Goal: Task Accomplishment & Management: Use online tool/utility

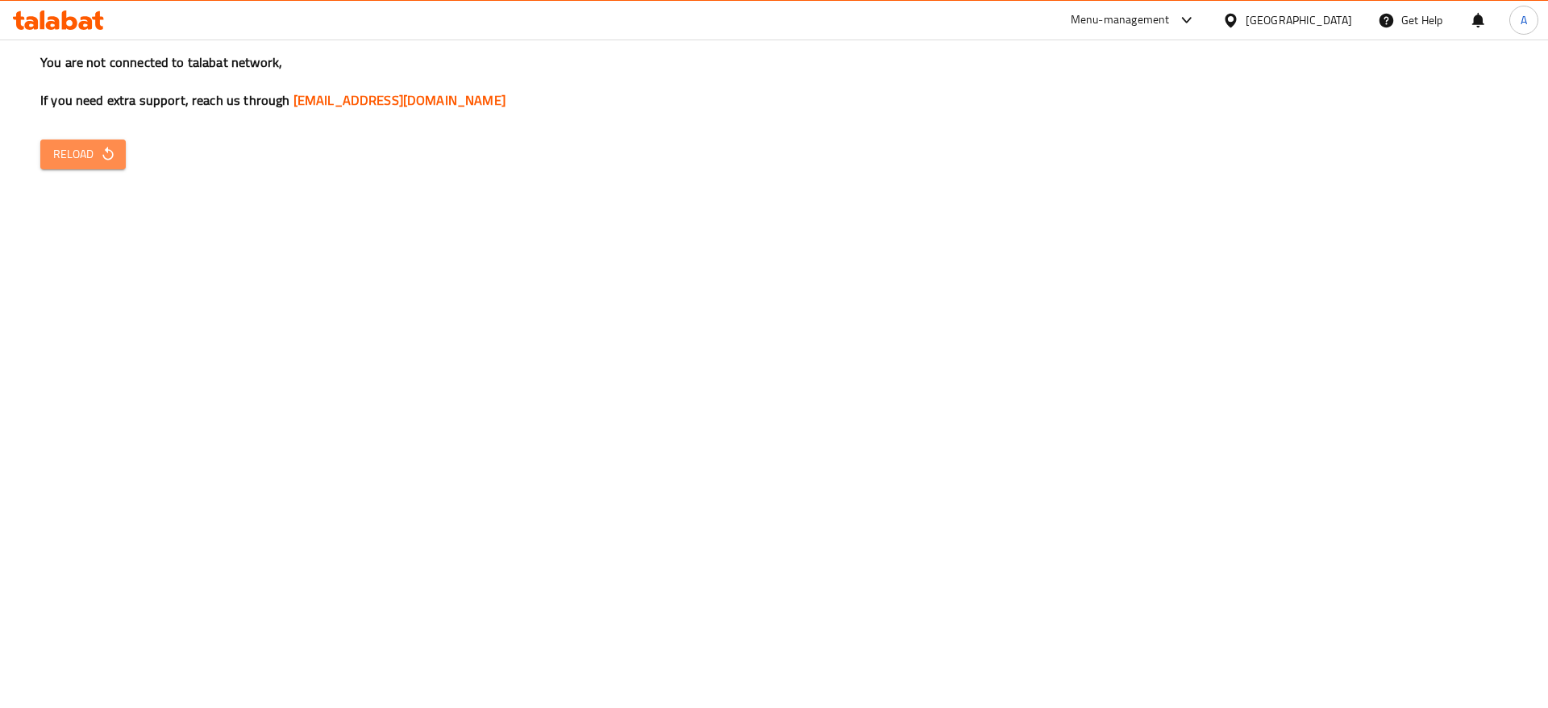
click at [81, 156] on span "Reload" at bounding box center [83, 154] width 60 height 20
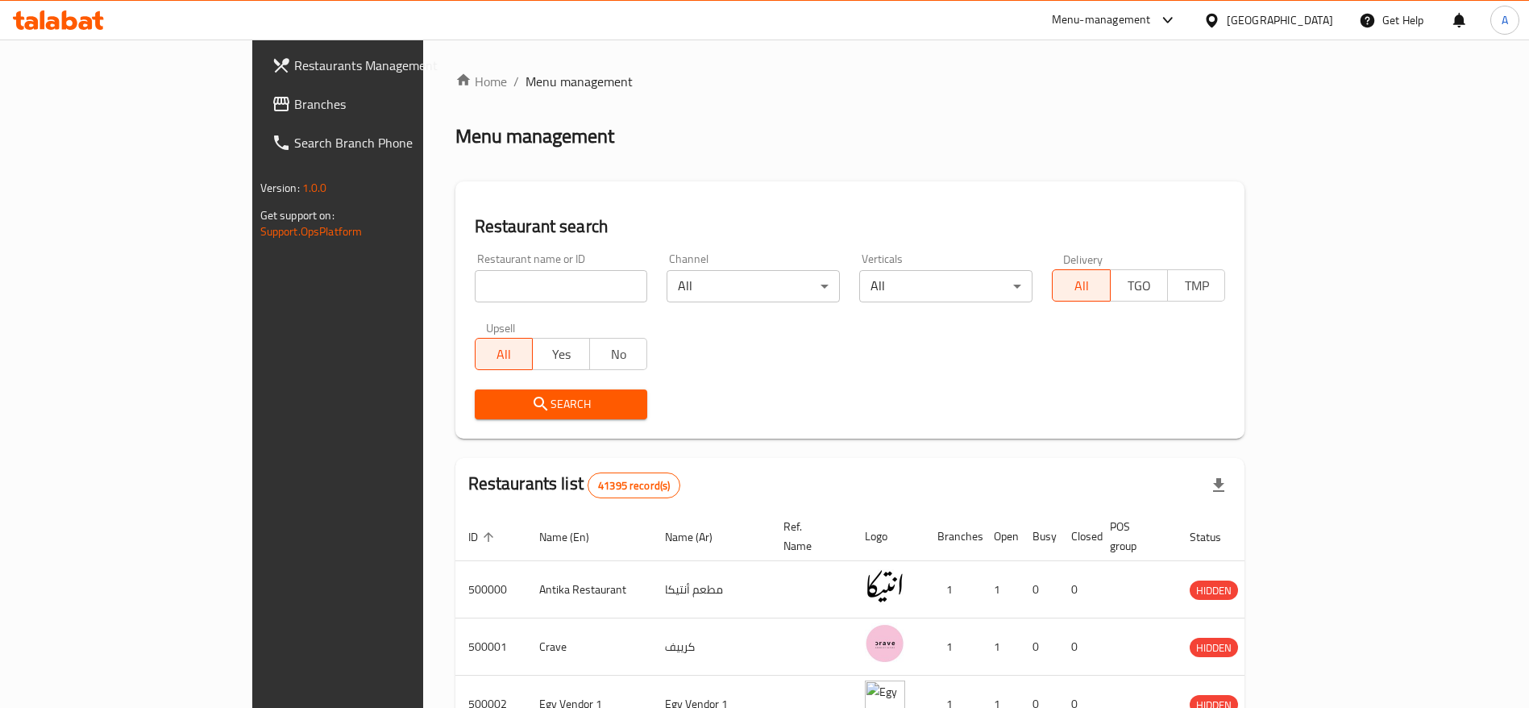
click at [92, 22] on icon at bounding box center [86, 23] width 14 height 14
click at [472, 276] on div at bounding box center [764, 354] width 1529 height 708
drag, startPoint x: 0, startPoint y: 0, endPoint x: 472, endPoint y: 276, distance: 546.9
click at [475, 276] on input "search" at bounding box center [561, 286] width 173 height 32
paste input "701989"
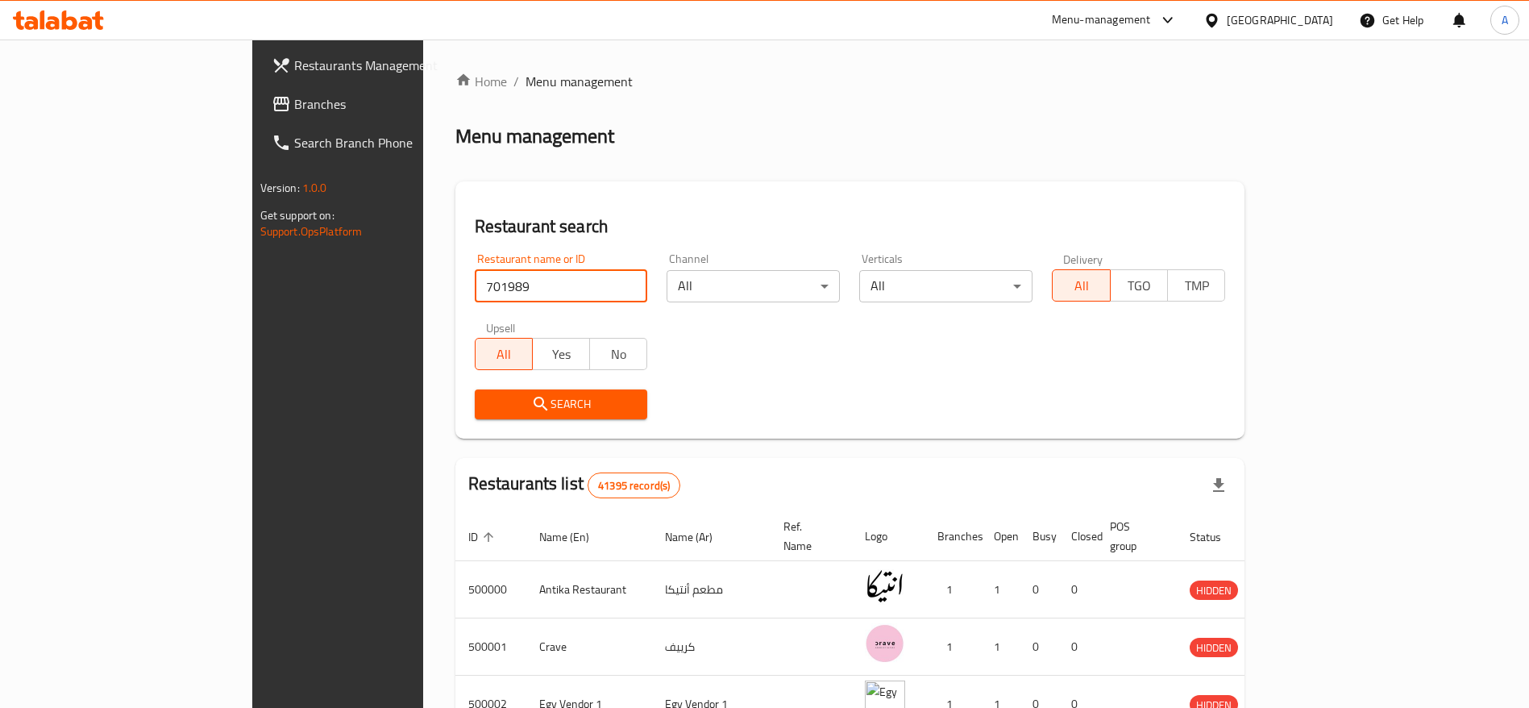
type input "701989"
click button "Search" at bounding box center [561, 404] width 173 height 30
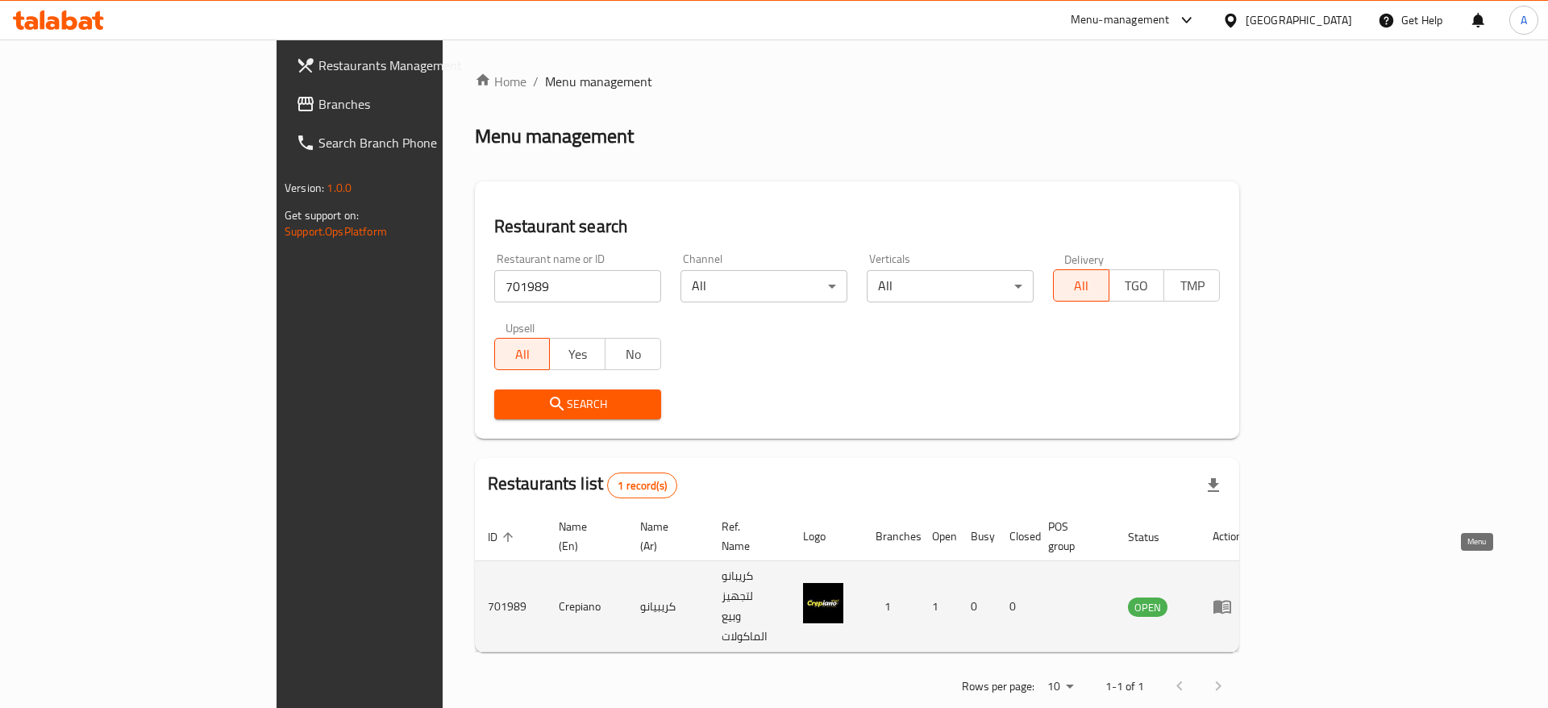
click at [1232, 596] on icon "enhanced table" at bounding box center [1221, 605] width 19 height 19
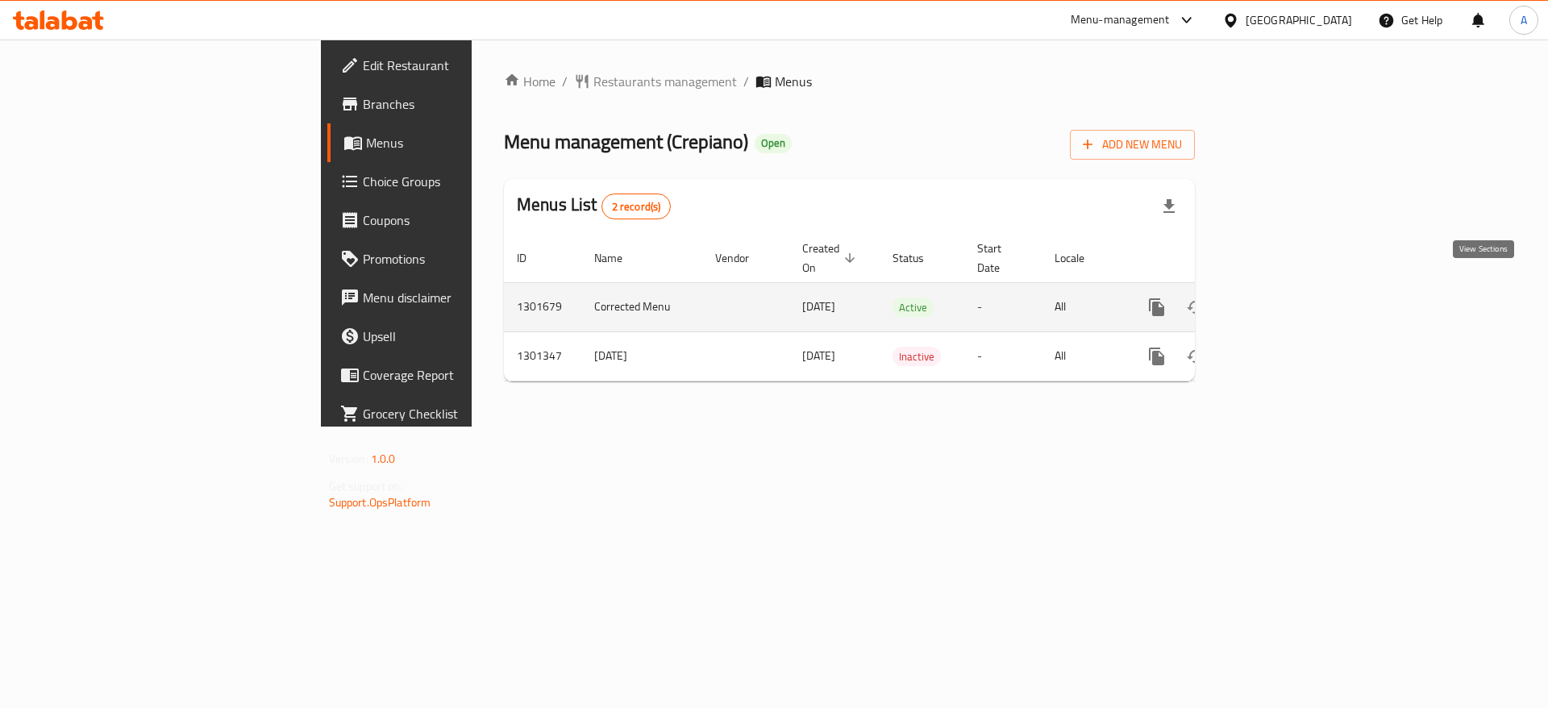
click at [1282, 297] on icon "enhanced table" at bounding box center [1272, 306] width 19 height 19
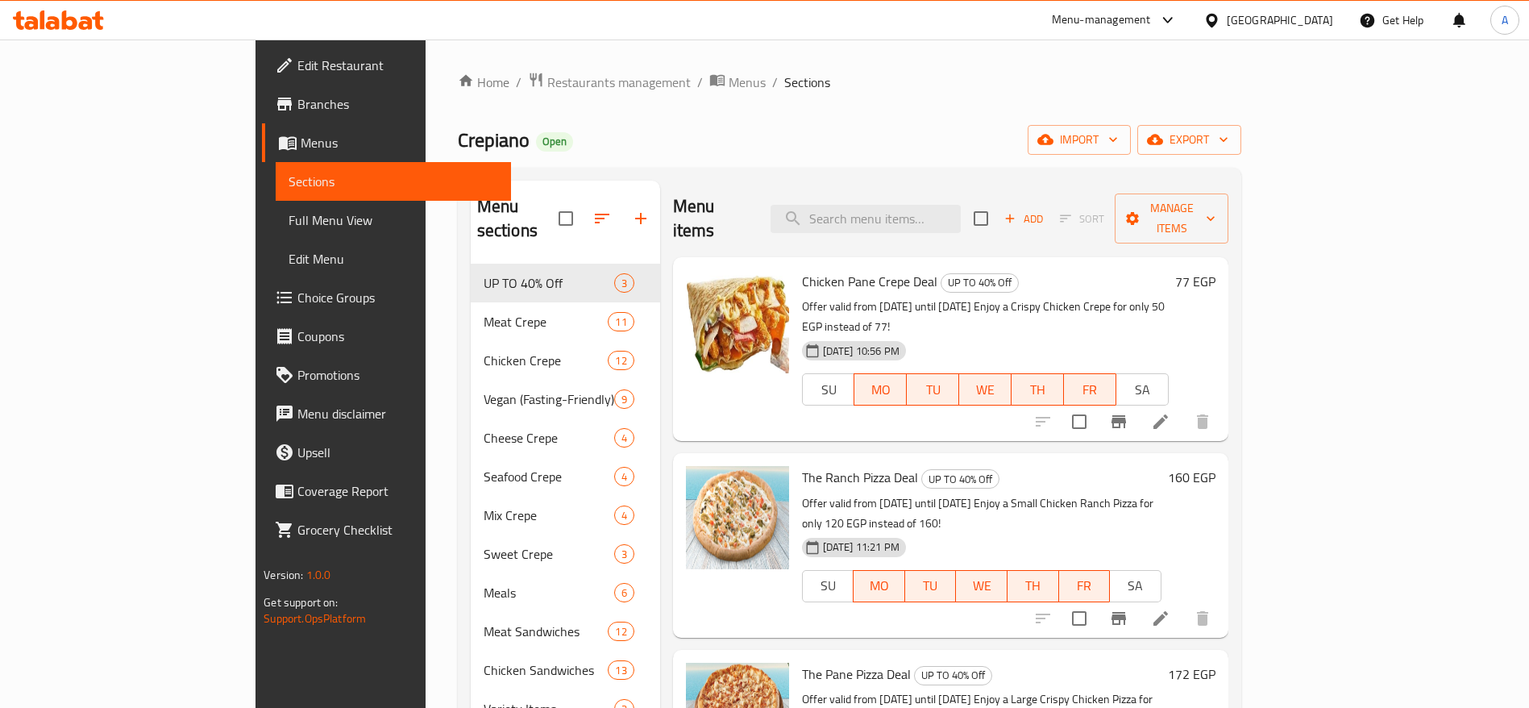
scroll to position [56, 0]
